Goal: Find specific page/section: Find specific page/section

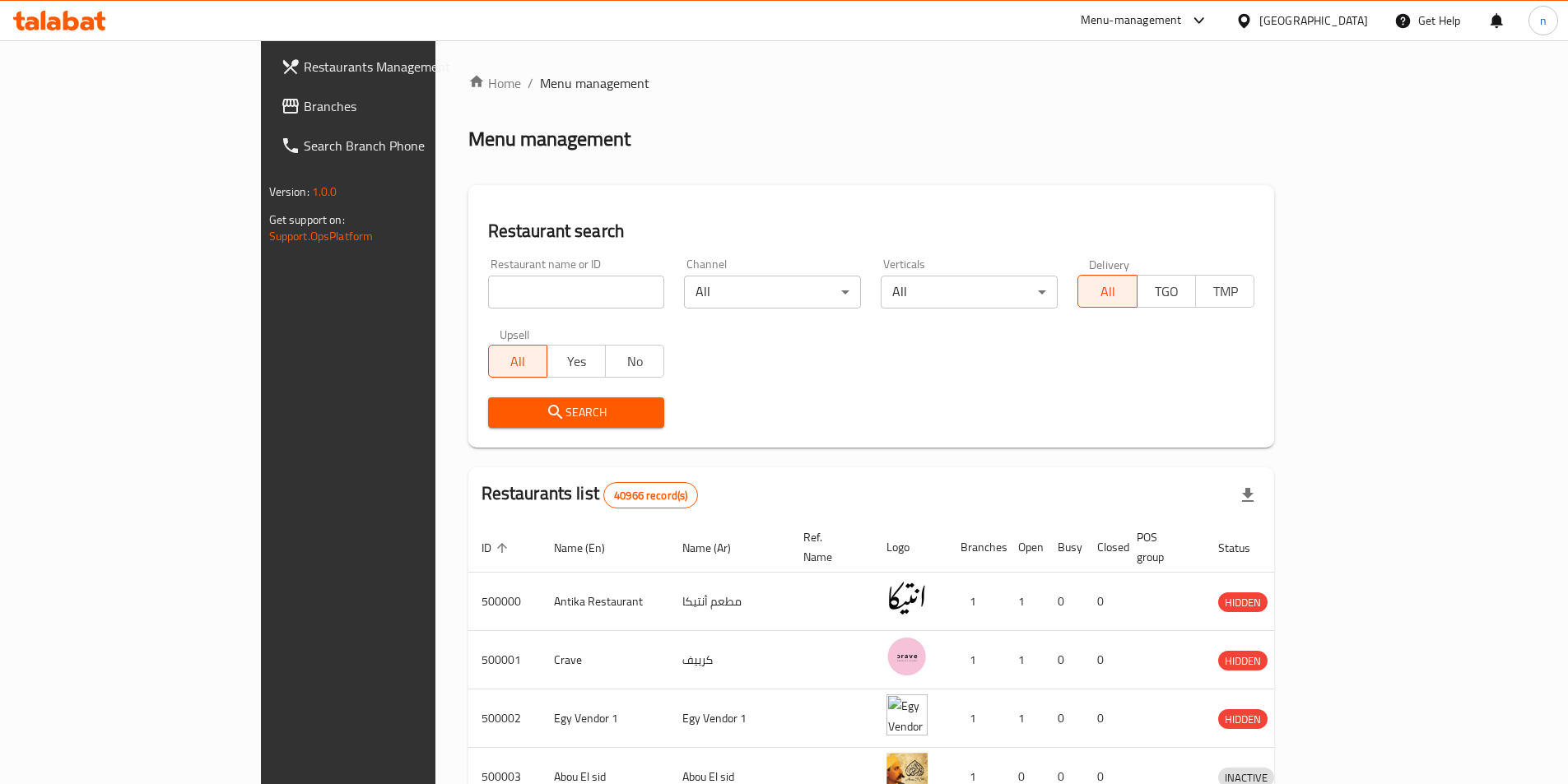
click at [303, 97] on span "Branches" at bounding box center [406, 107] width 206 height 20
click at [1339, 19] on div "[GEOGRAPHIC_DATA]" at bounding box center [1314, 21] width 108 height 18
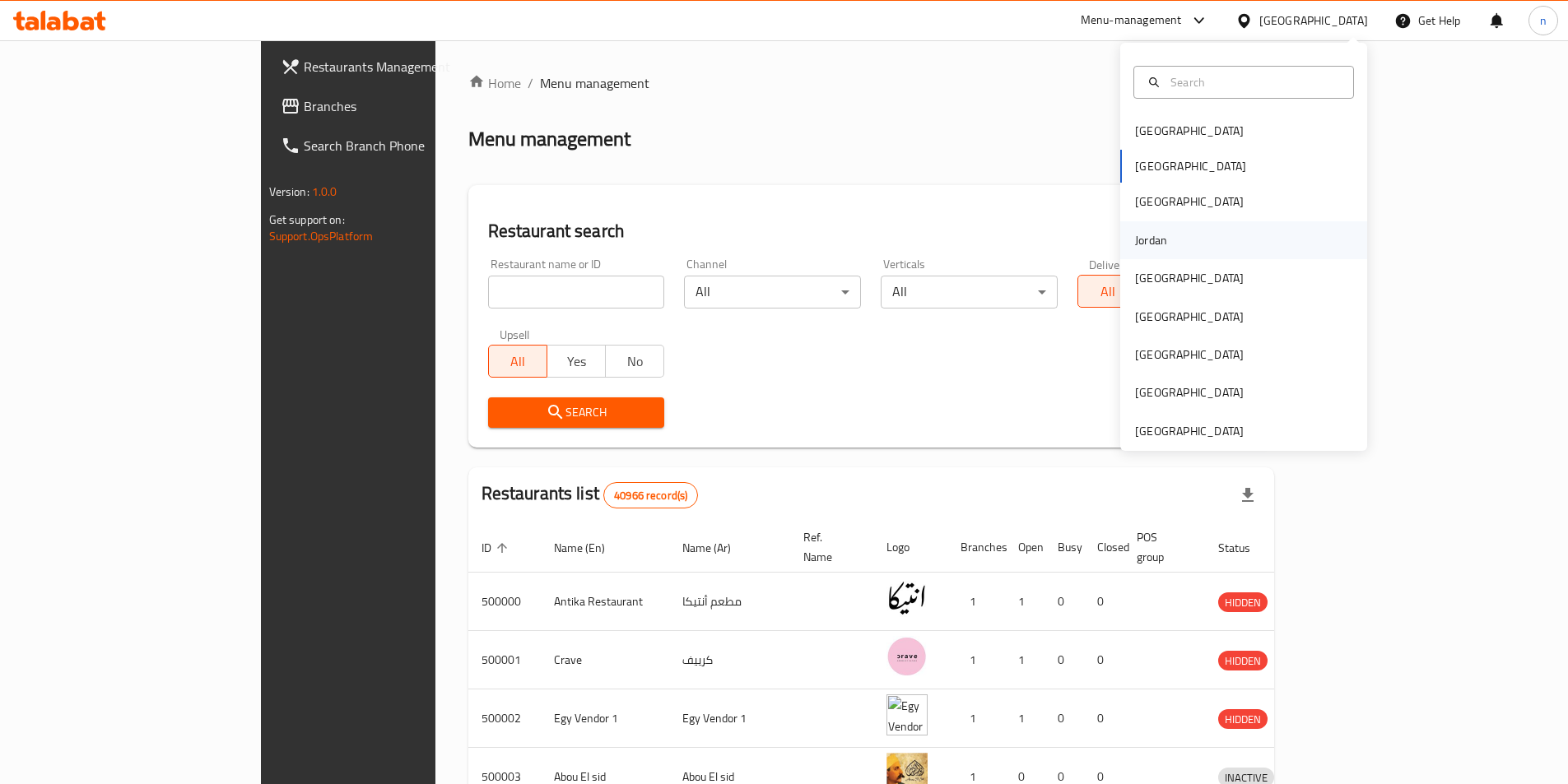
click at [1147, 241] on div "Jordan" at bounding box center [1151, 240] width 33 height 18
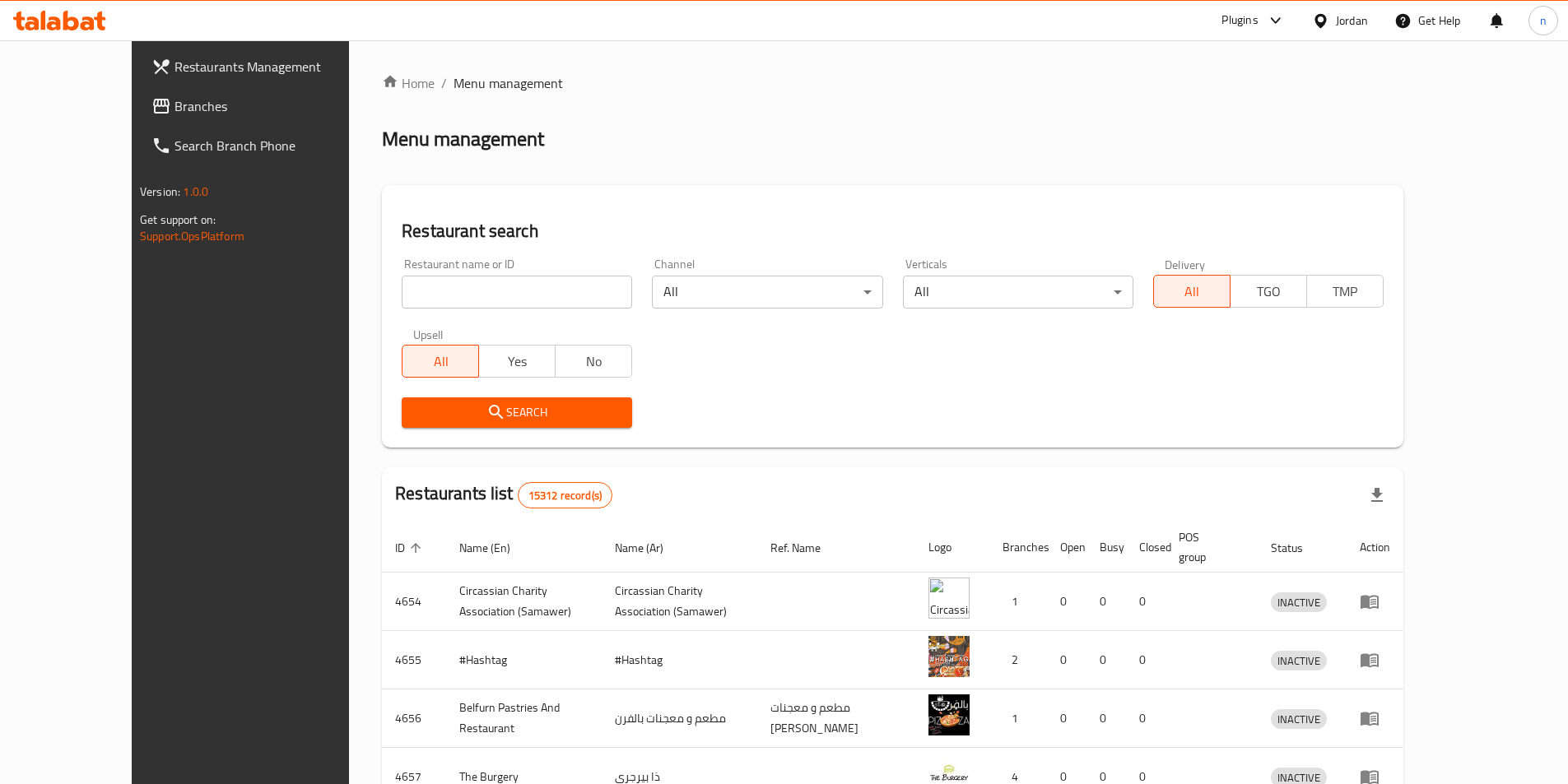
click at [174, 107] on span "Branches" at bounding box center [277, 107] width 206 height 20
